Goal: Information Seeking & Learning: Learn about a topic

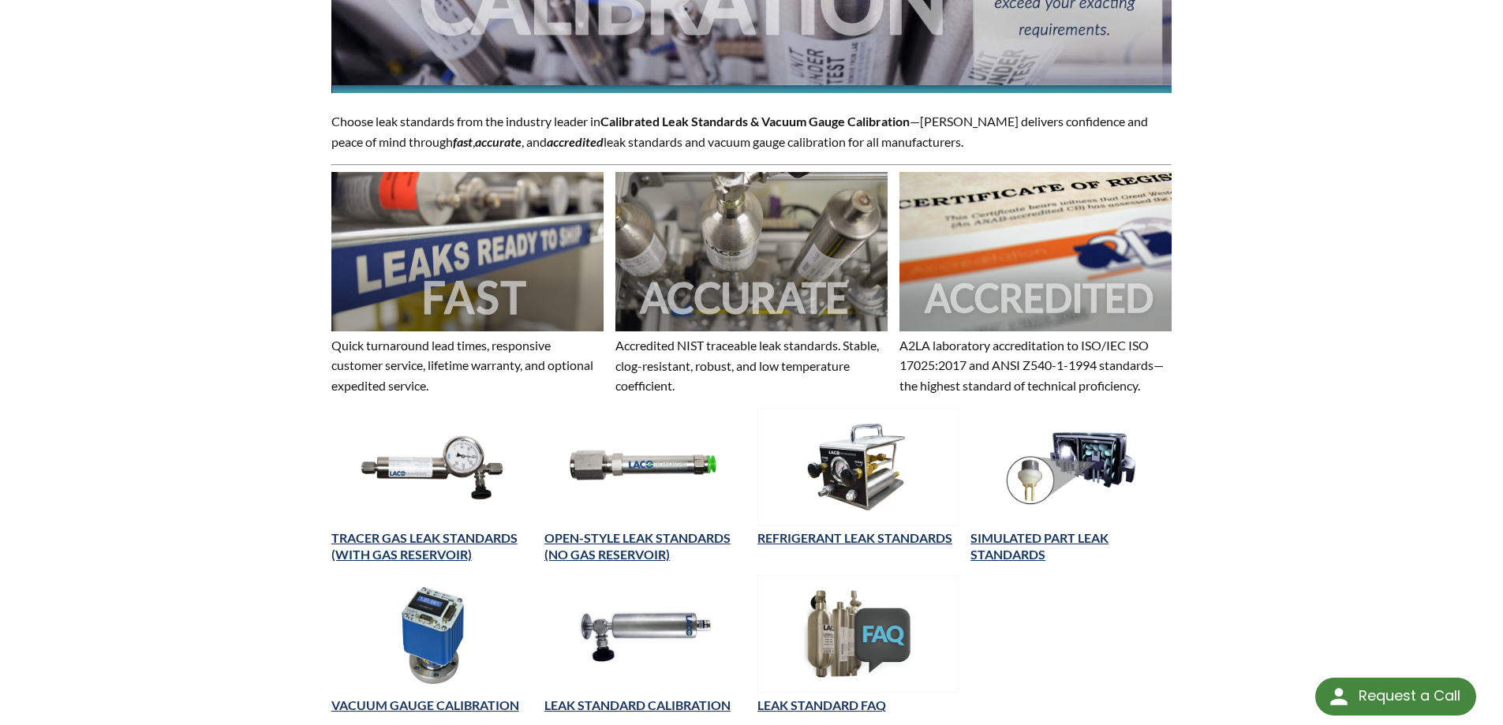
scroll to position [552, 0]
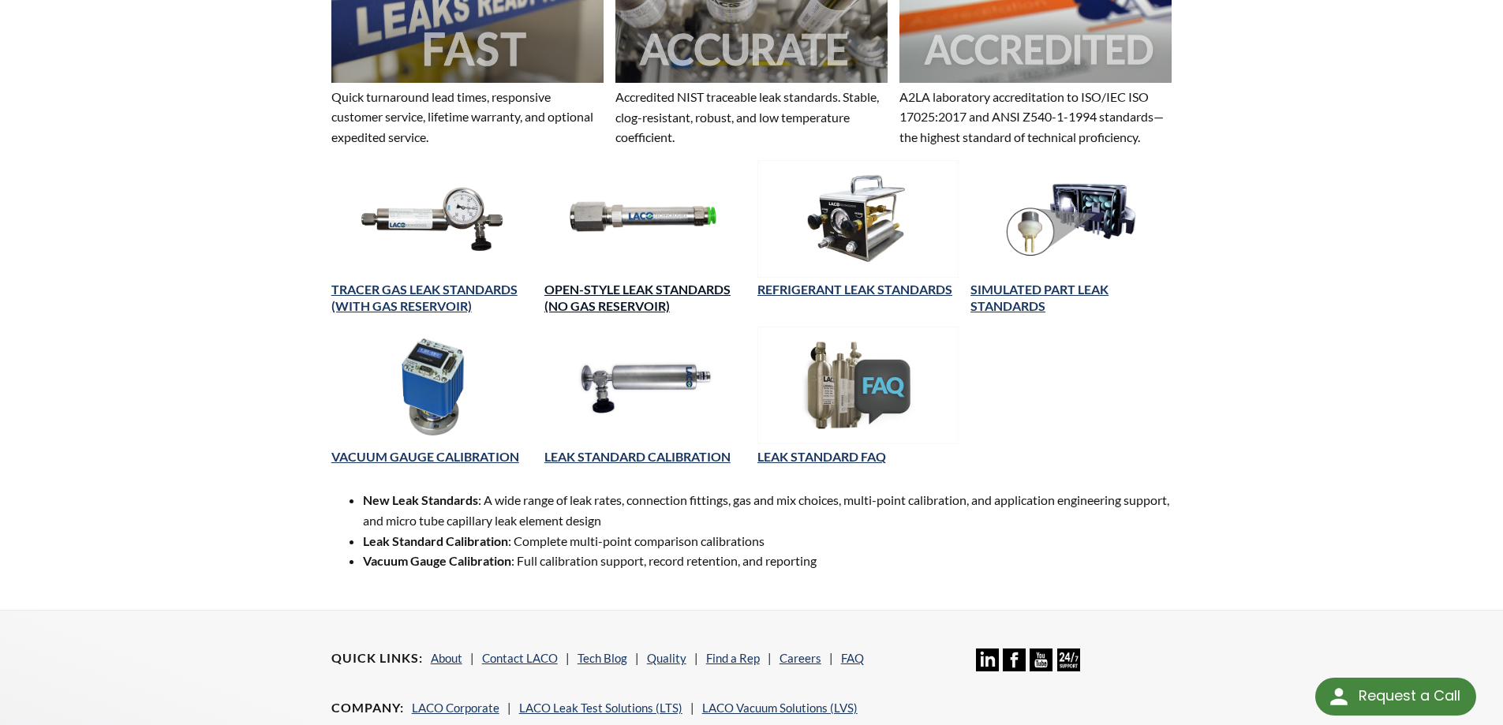
click at [612, 293] on link "OPEN-STYLE LEAK STANDARDS (NO GAS RESERVOIR)" at bounding box center [637, 298] width 186 height 32
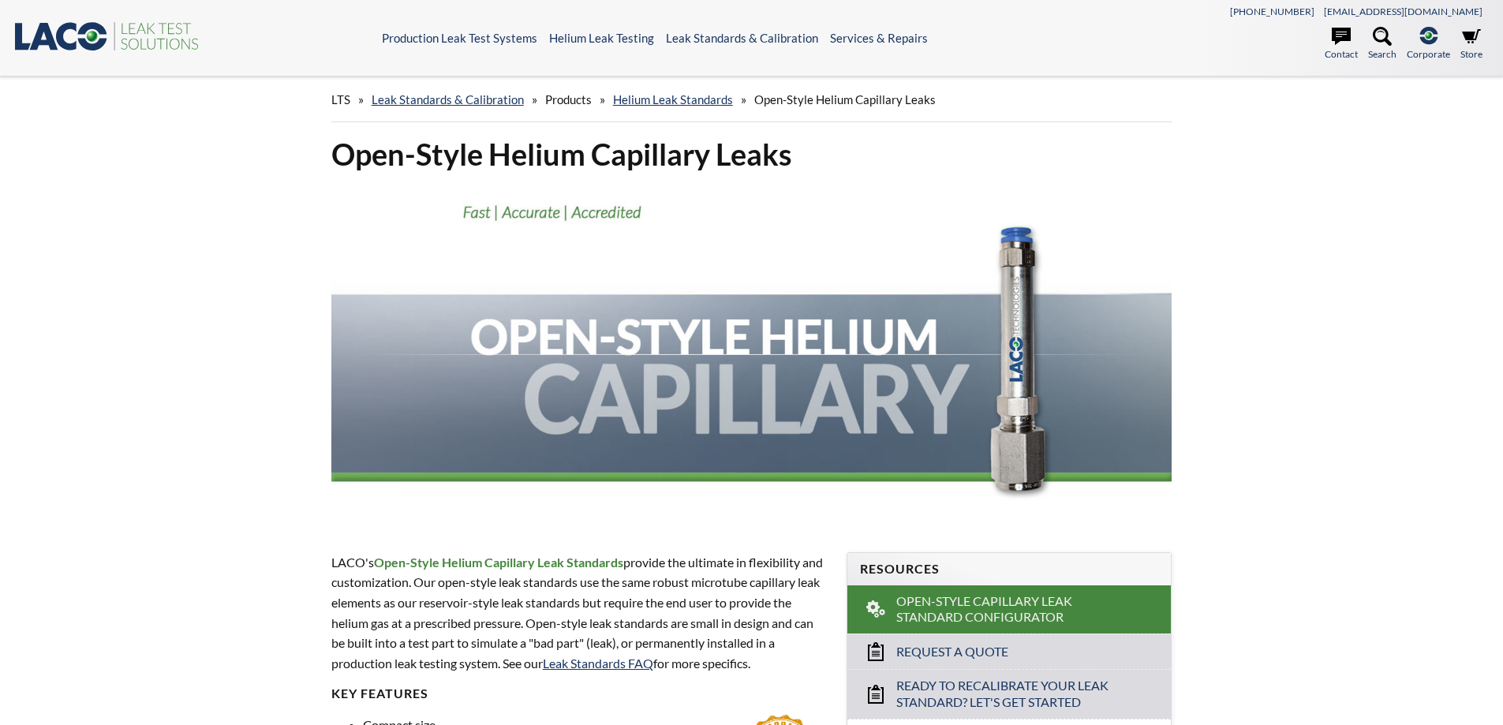
select select "Language Translate Widget"
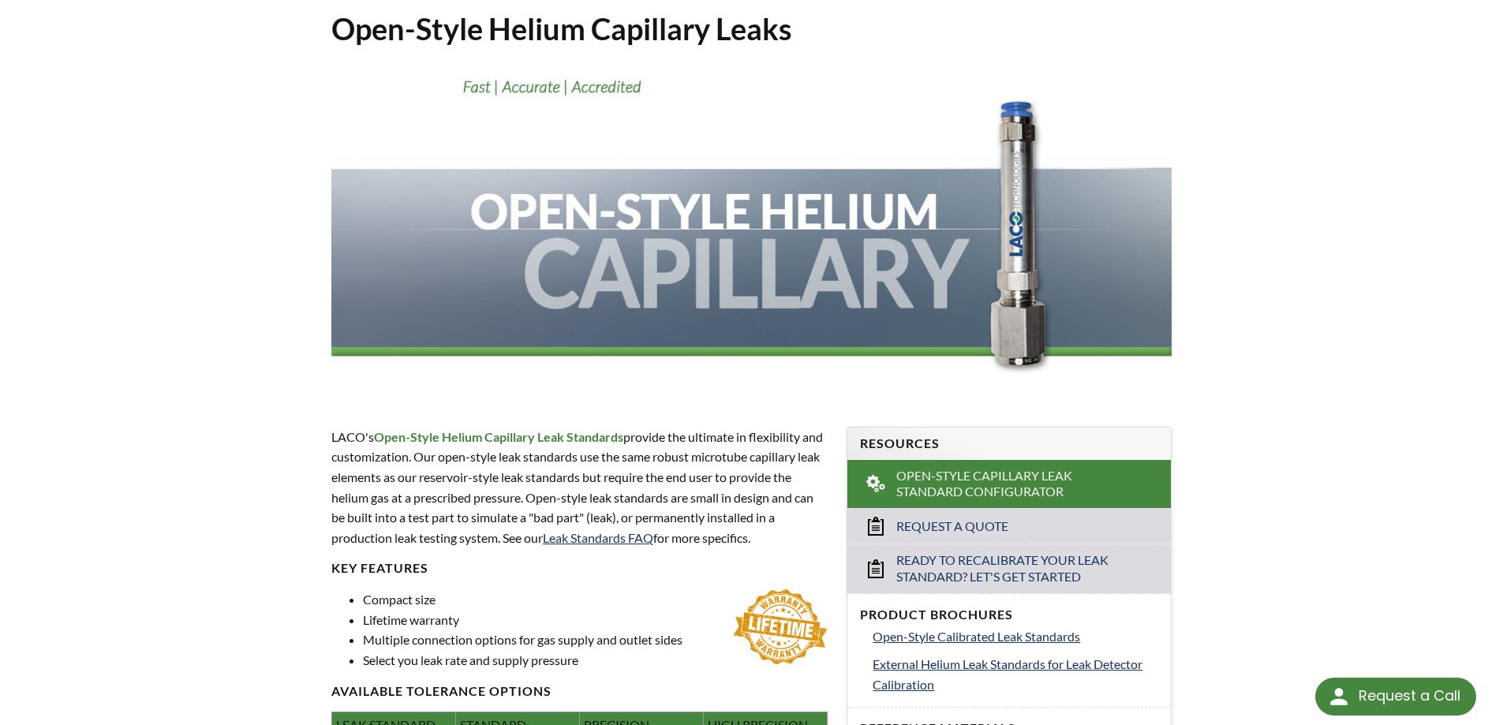
scroll to position [316, 0]
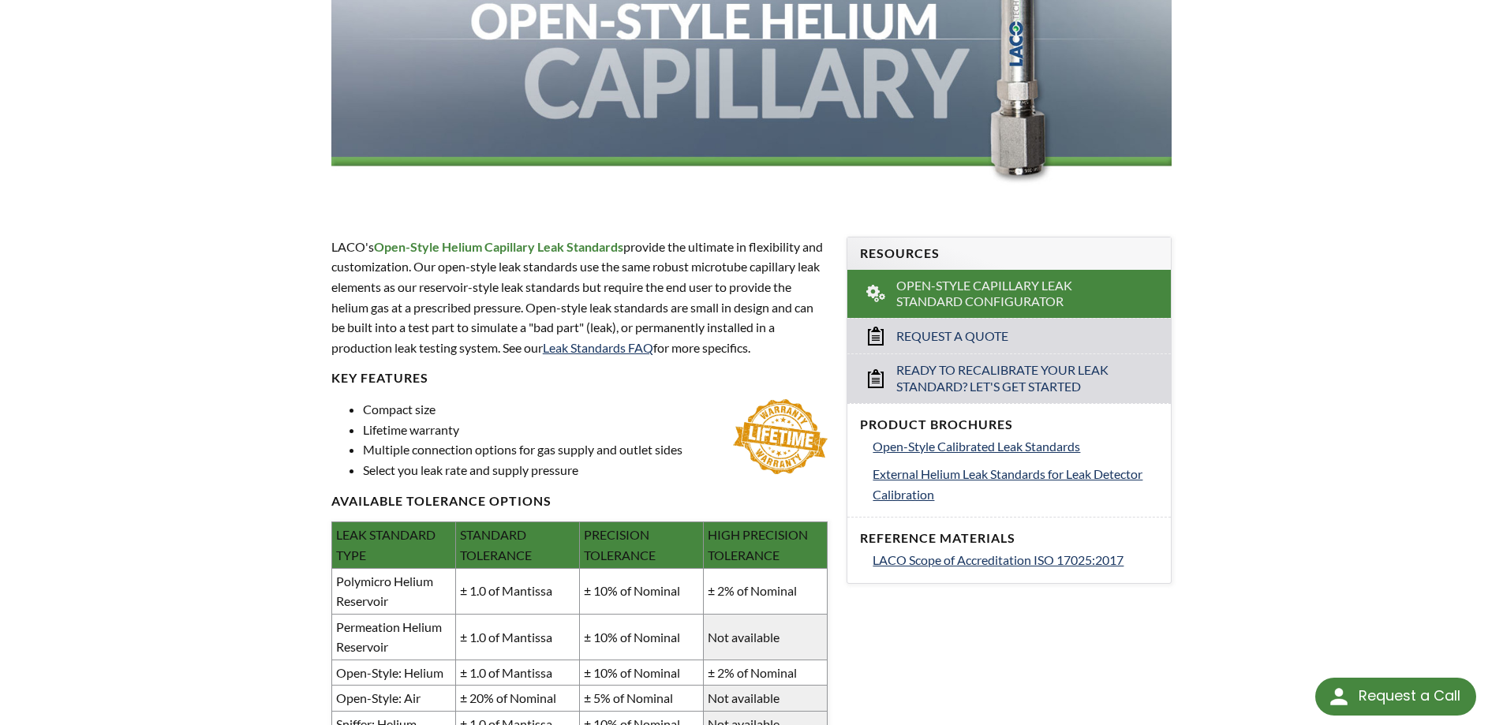
click at [544, 411] on li "Compact size" at bounding box center [595, 409] width 465 height 21
click at [445, 290] on p "LACO's Open-Style Helium Capillary Leak Standards provide the ultimate in flexi…" at bounding box center [579, 297] width 497 height 121
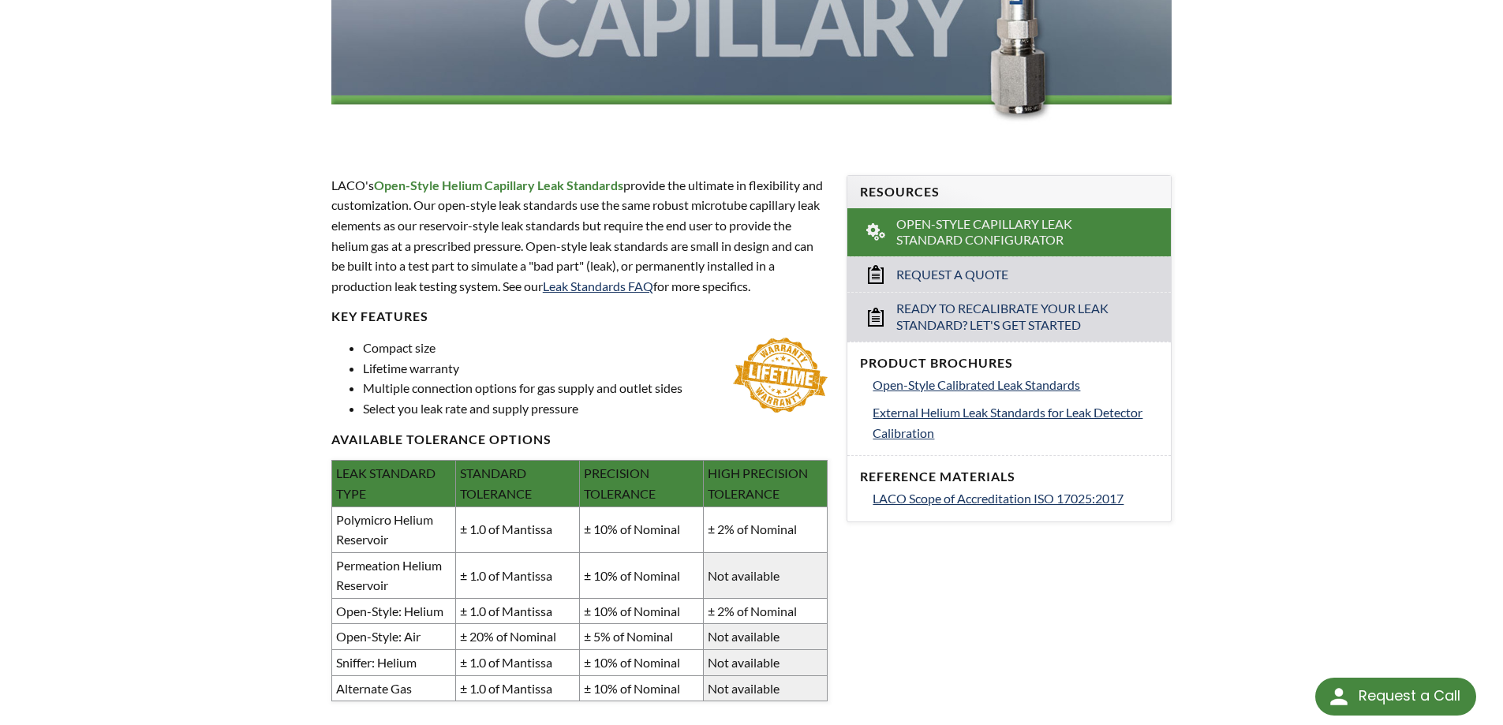
scroll to position [473, 0]
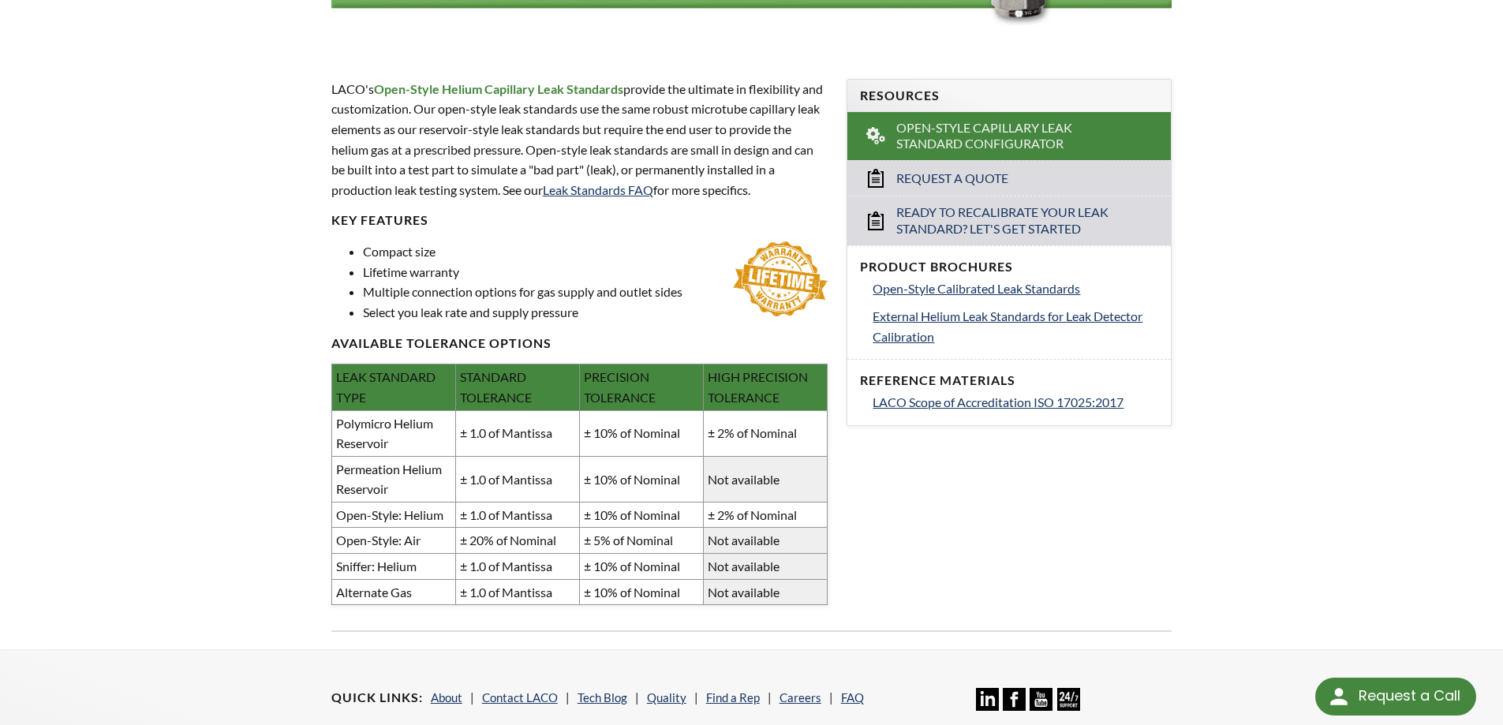
click at [435, 308] on li "Select you leak rate and supply pressure" at bounding box center [595, 312] width 465 height 21
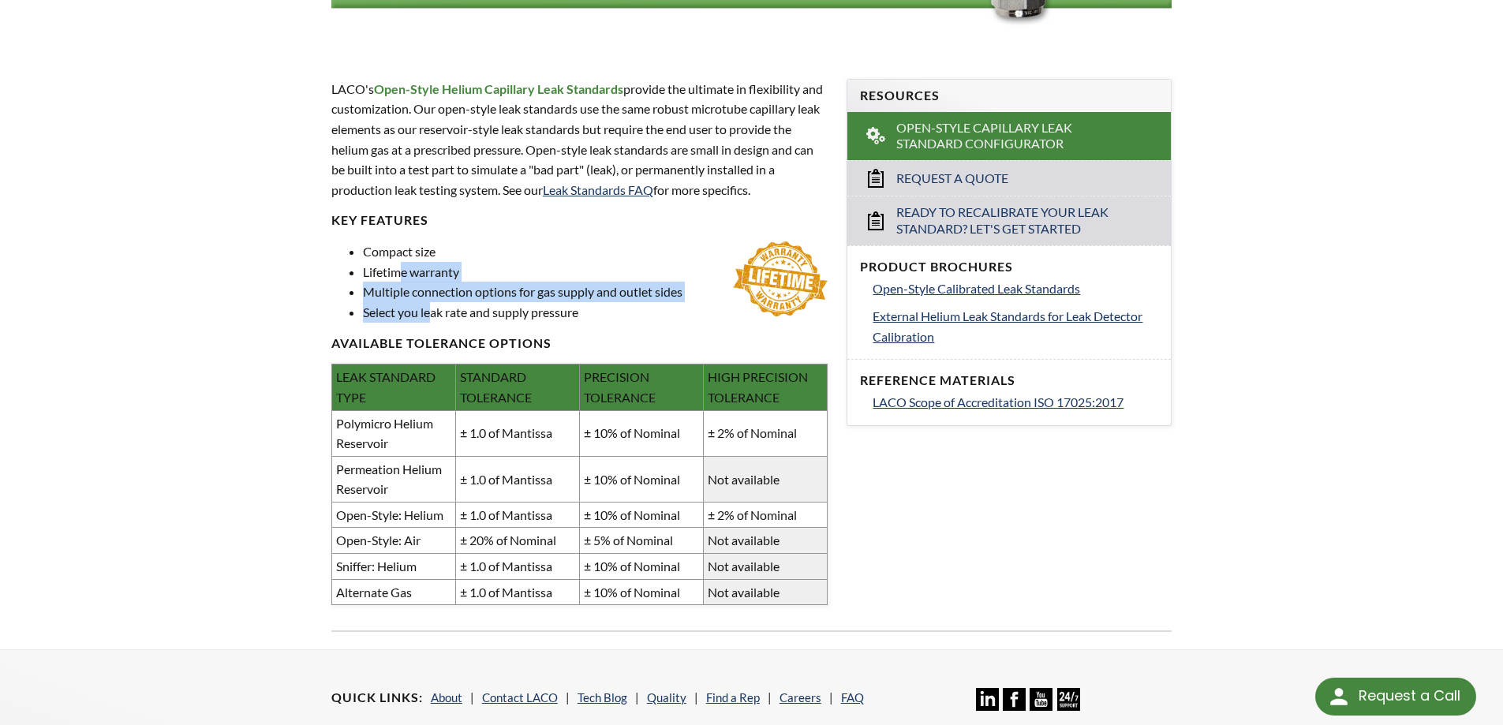
drag, startPoint x: 432, startPoint y: 312, endPoint x: 404, endPoint y: 265, distance: 54.5
click at [404, 265] on ul "Compact size Lifetime warranty Multiple connection options for gas supply and o…" at bounding box center [579, 281] width 497 height 80
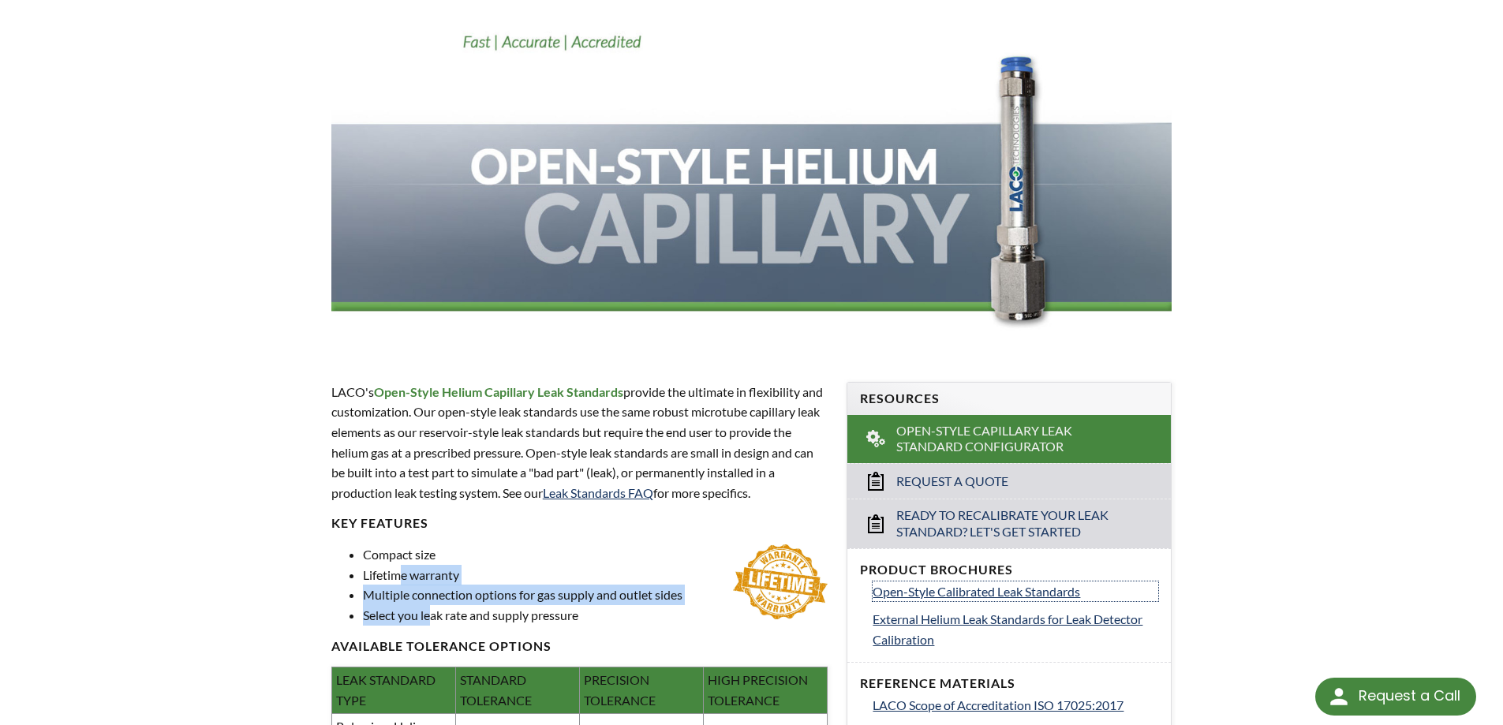
scroll to position [158, 0]
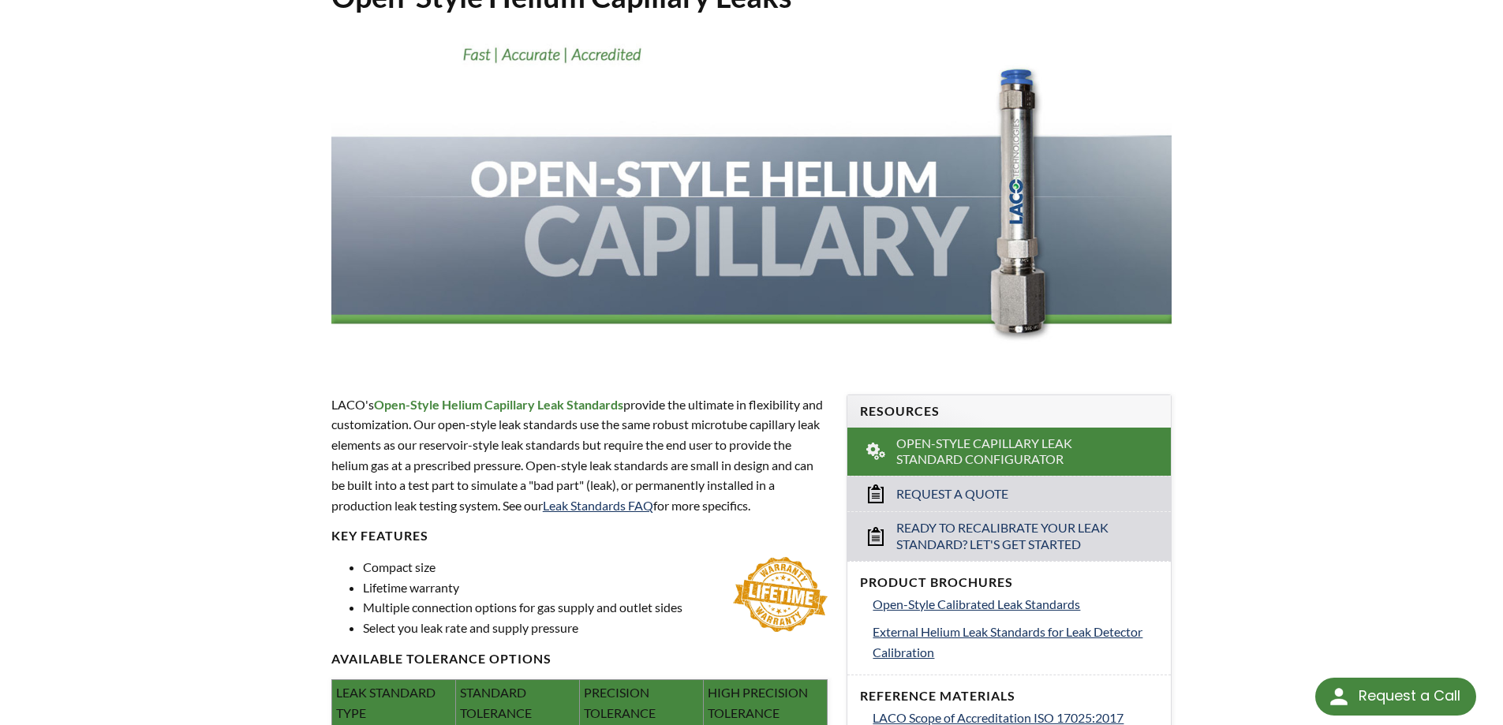
drag, startPoint x: 437, startPoint y: 486, endPoint x: 462, endPoint y: 477, distance: 26.7
click at [438, 486] on p "LACO's Open-Style Helium Capillary Leak Standards provide the ultimate in flexi…" at bounding box center [579, 454] width 497 height 121
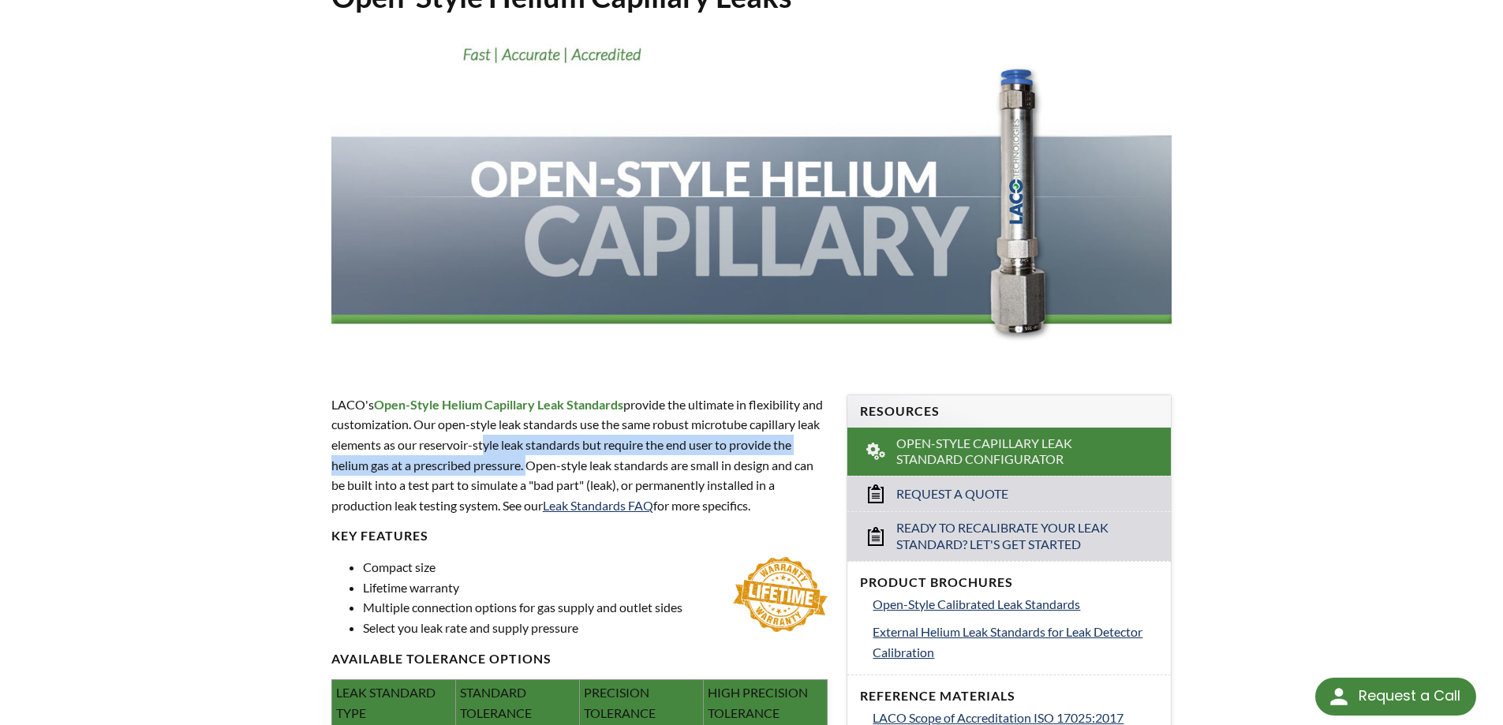
drag, startPoint x: 526, startPoint y: 467, endPoint x: 505, endPoint y: 446, distance: 29.6
click at [505, 446] on p "LACO's Open-Style Helium Capillary Leak Standards provide the ultimate in flexi…" at bounding box center [579, 454] width 497 height 121
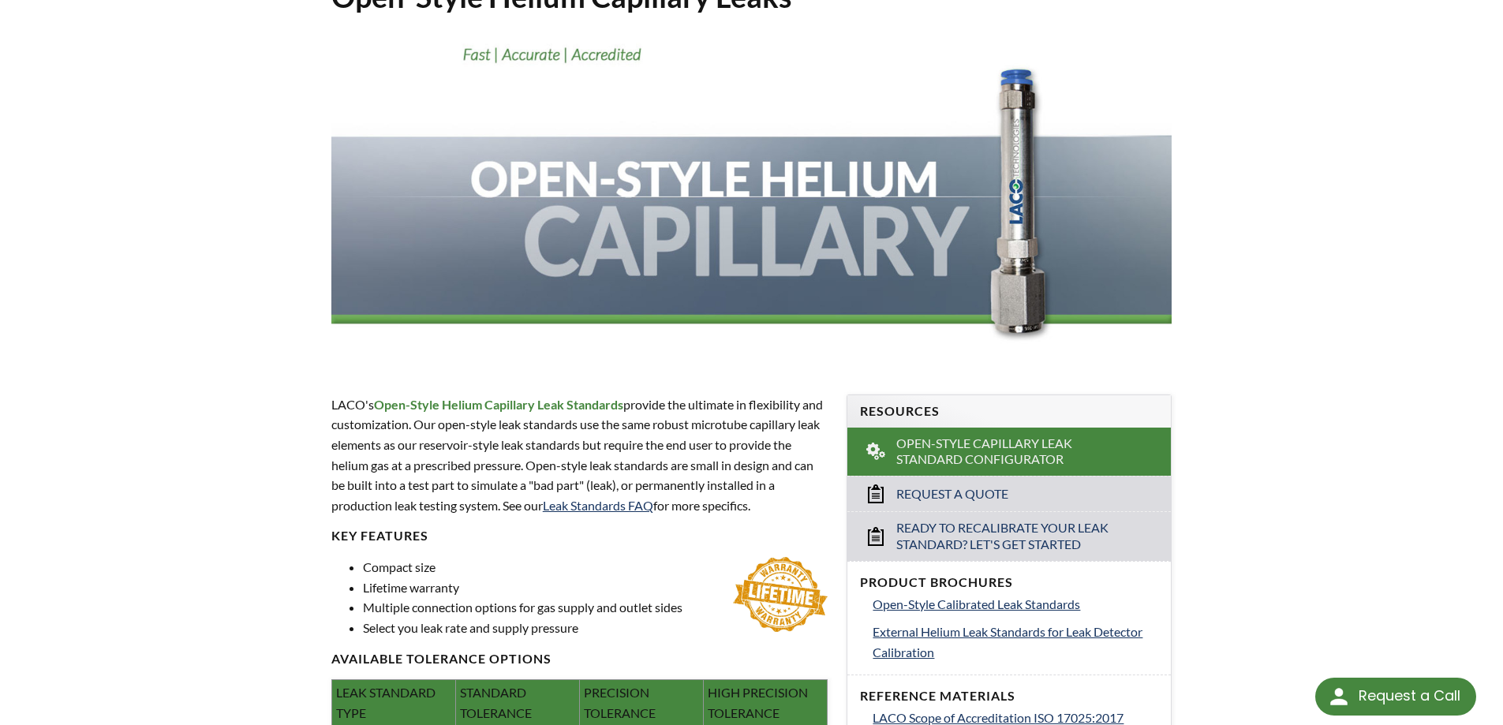
click at [491, 483] on p "LACO's Open-Style Helium Capillary Leak Standards provide the ultimate in flexi…" at bounding box center [579, 454] width 497 height 121
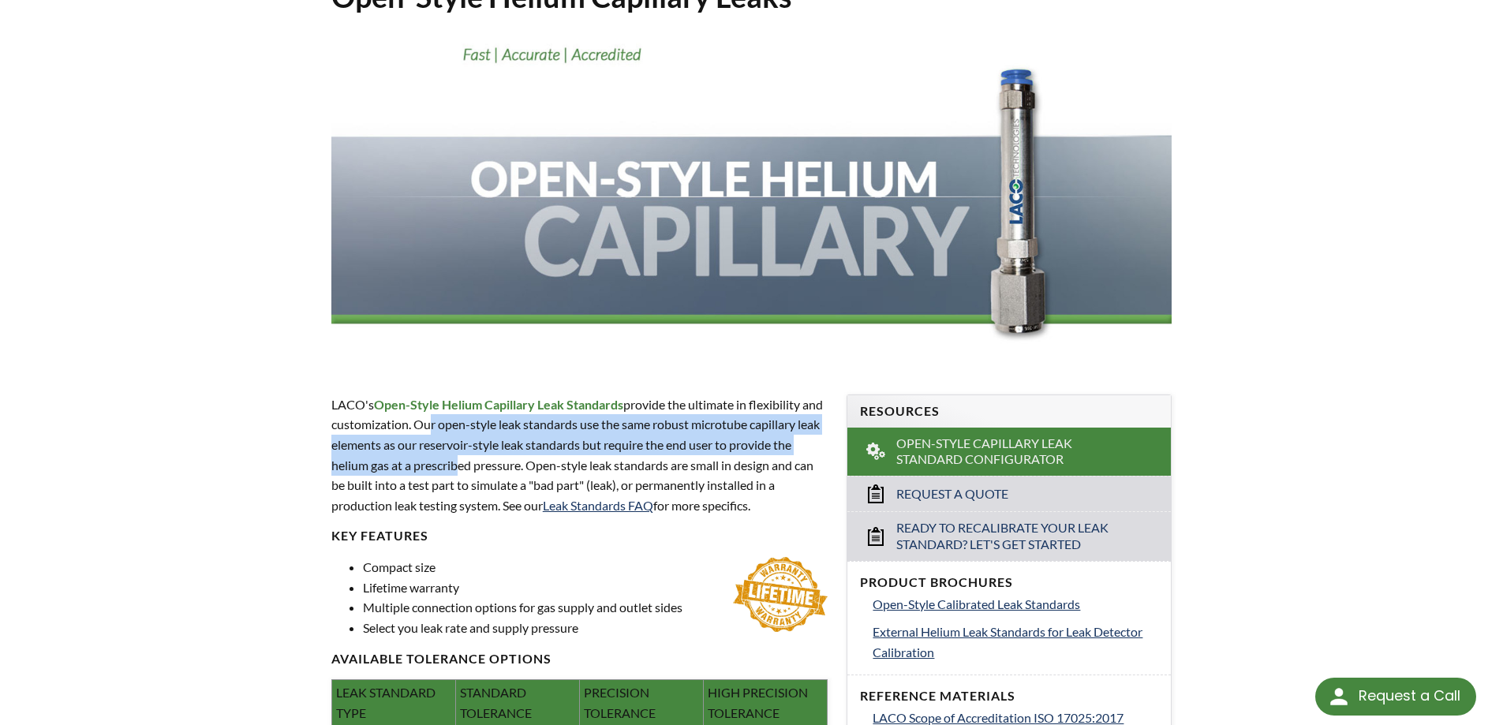
drag, startPoint x: 445, startPoint y: 432, endPoint x: 455, endPoint y: 459, distance: 28.7
click at [455, 459] on p "LACO's Open-Style Helium Capillary Leak Standards provide the ultimate in flexi…" at bounding box center [579, 454] width 497 height 121
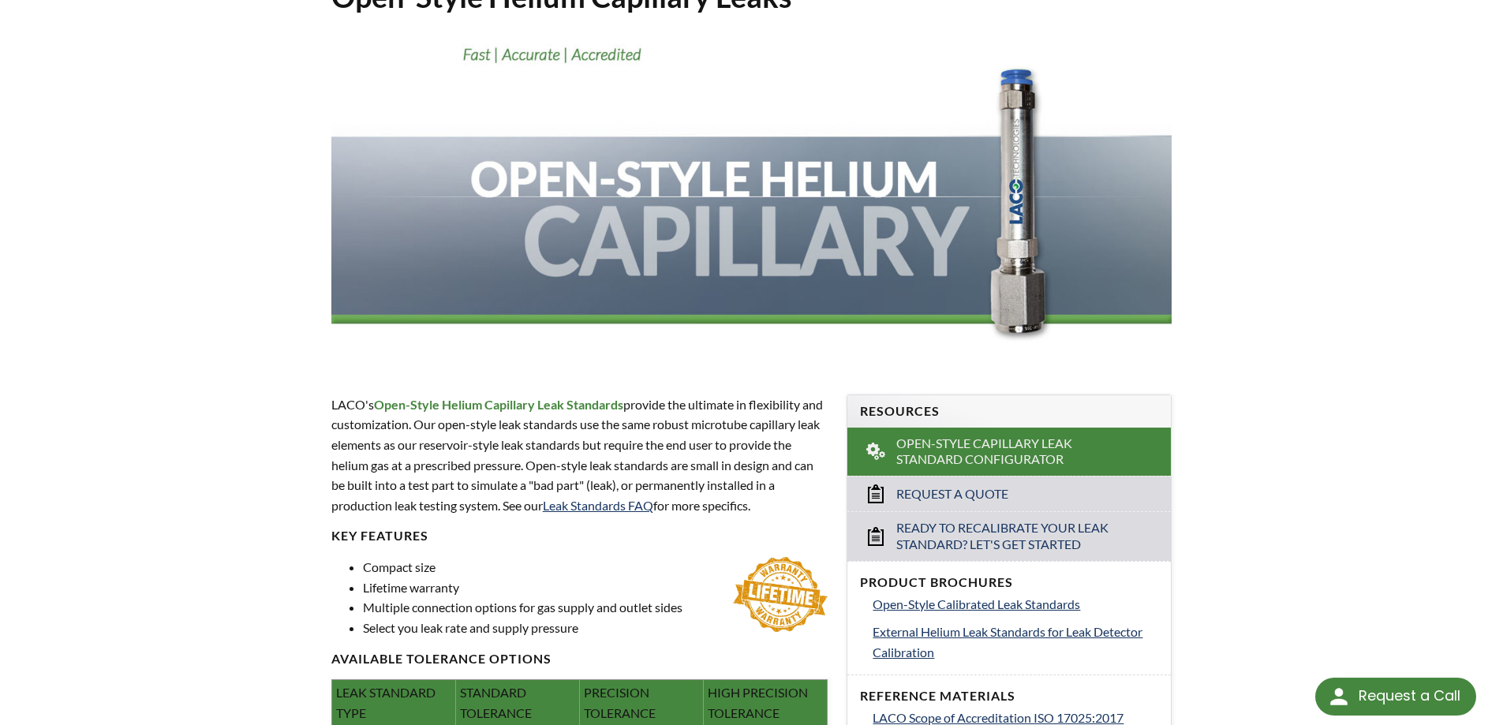
click at [458, 489] on p "LACO's Open-Style Helium Capillary Leak Standards provide the ultimate in flexi…" at bounding box center [579, 454] width 497 height 121
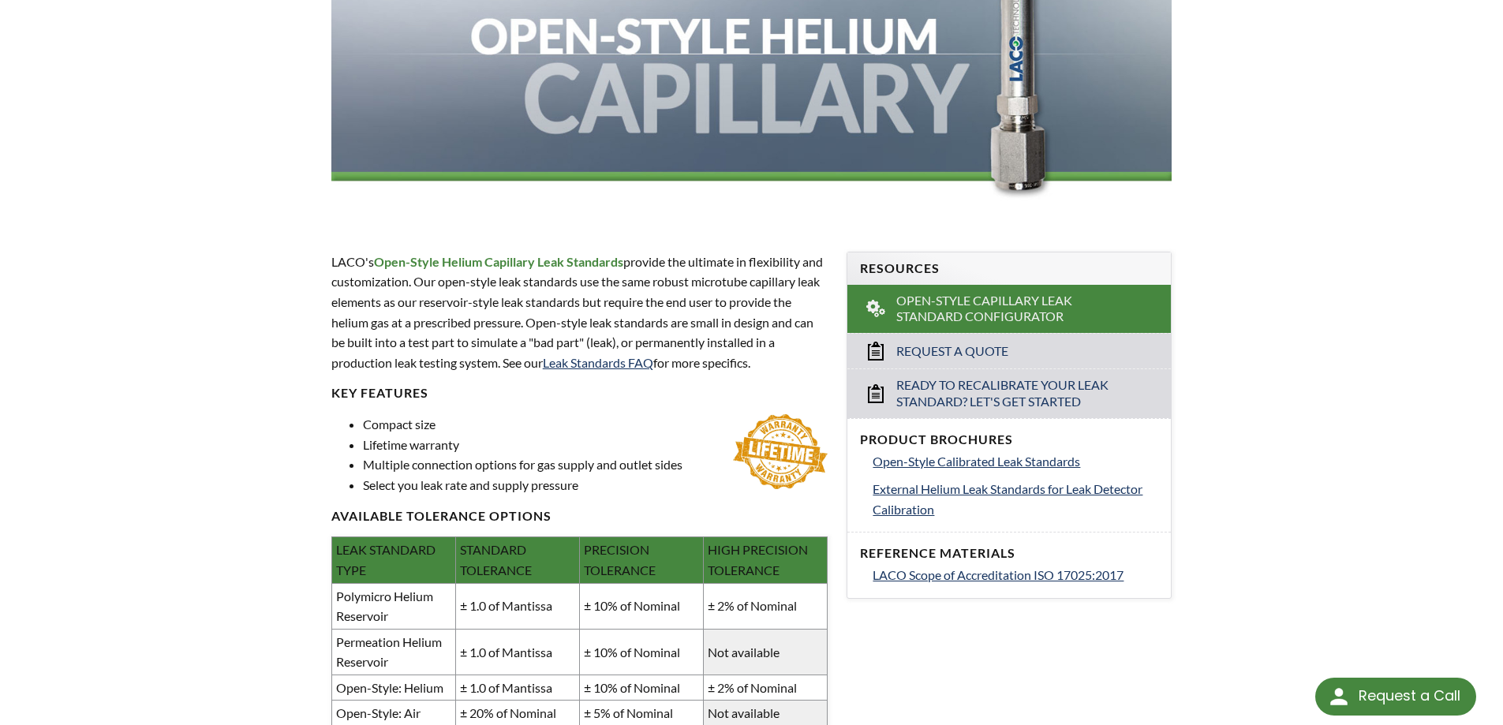
scroll to position [552, 0]
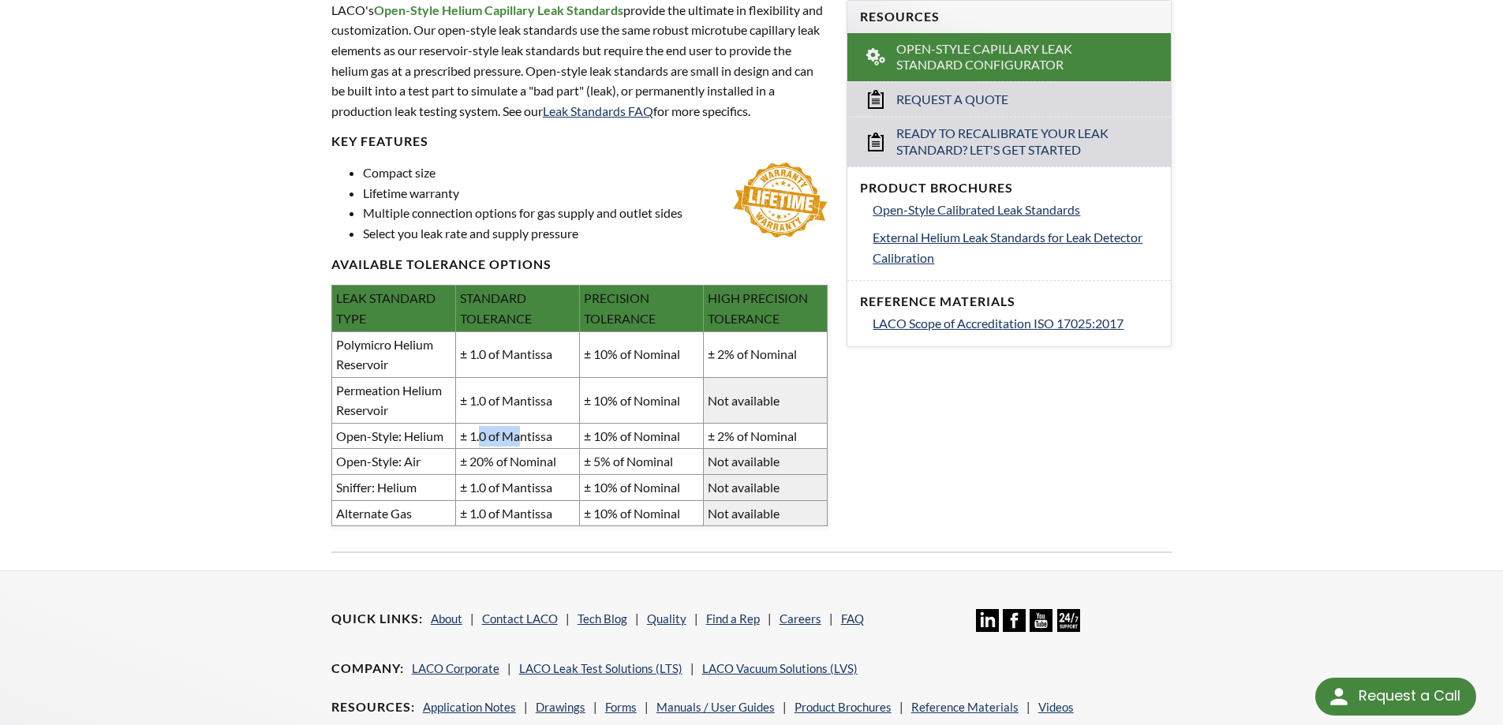
drag, startPoint x: 483, startPoint y: 438, endPoint x: 521, endPoint y: 437, distance: 38.7
click at [521, 437] on td "± 1.0 of Mantissa" at bounding box center [517, 436] width 124 height 26
